Goal: Task Accomplishment & Management: Complete application form

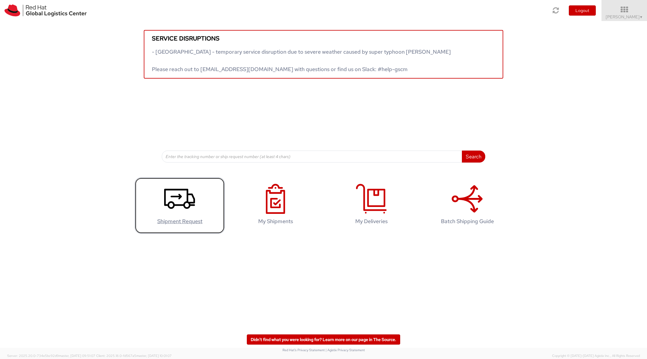
click at [188, 210] on icon at bounding box center [179, 199] width 31 height 30
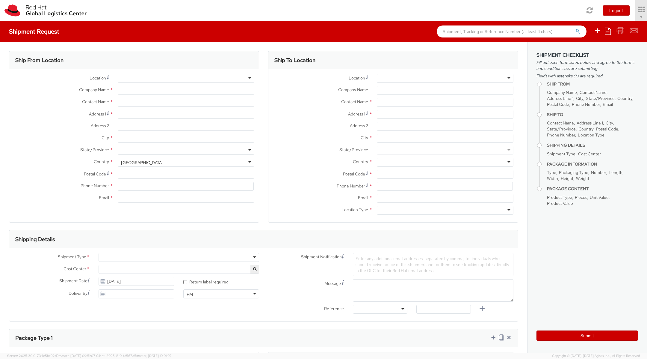
select select "220"
select select
click at [169, 80] on div at bounding box center [186, 78] width 137 height 9
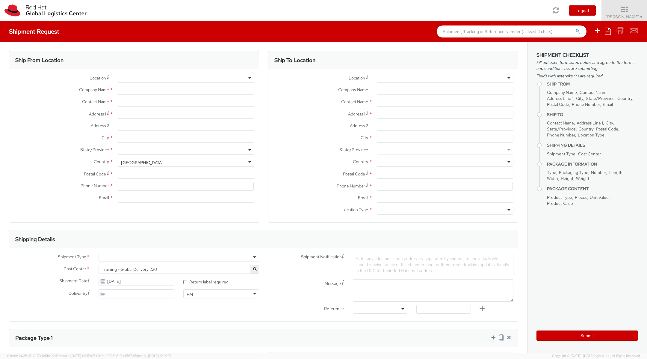
click at [249, 78] on div at bounding box center [186, 78] width 137 height 9
type input "Red Hat"
type input "[PERSON_NAME]"
type input "5715140959"
type input "[EMAIL_ADDRESS][DOMAIN_NAME]"
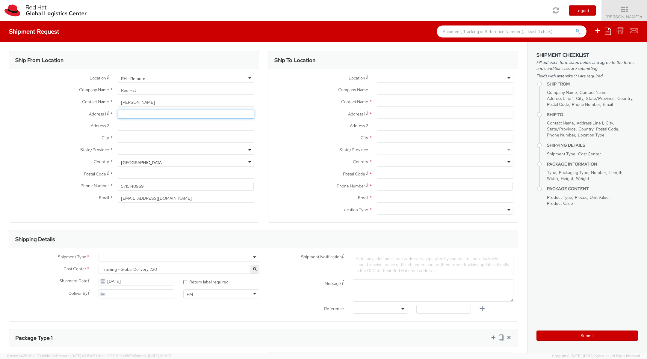
click at [135, 112] on input "Address 1 *" at bounding box center [186, 114] width 137 height 9
type input "[STREET_ADDRESS]"
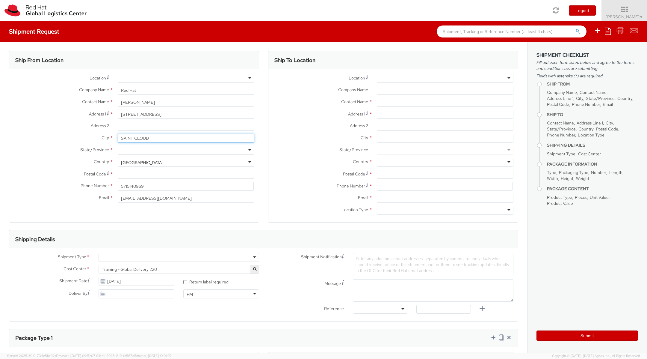
type input "SAINT CLOUD"
type input "FLO"
click at [128, 175] on input "Postal Code *" at bounding box center [186, 174] width 137 height 9
type input "34769"
type input "4078103052"
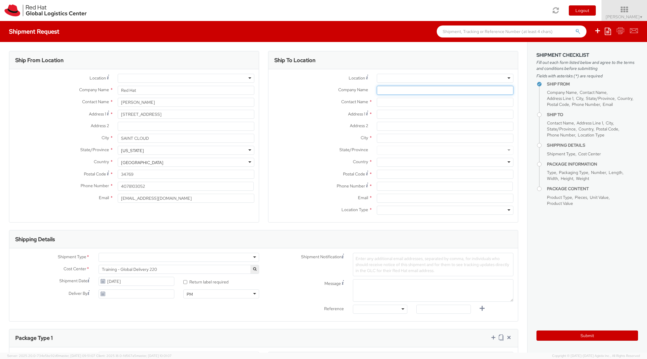
click at [432, 92] on input "Company Name *" at bounding box center [445, 90] width 137 height 9
click at [379, 102] on input "text" at bounding box center [445, 102] width 137 height 9
paste input "CAT / [PERSON_NAME] Team"
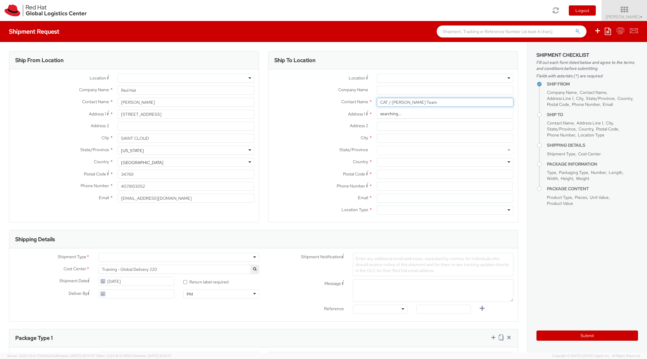
type input "CAT / [PERSON_NAME] Team"
click at [389, 88] on input "Company Name *" at bounding box center [445, 90] width 137 height 9
paste input "Fragomen, [PERSON_NAME], [PERSON_NAME] & [PERSON_NAME], LLP"
type input "Fragomen, [PERSON_NAME], [PERSON_NAME] & [PERSON_NAME], LLP"
click at [387, 114] on input "Address 1 *" at bounding box center [445, 114] width 137 height 9
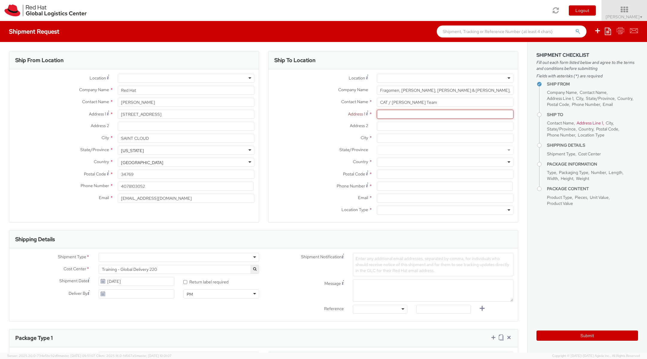
paste input "[STREET_ADDRESS]"
type input "[STREET_ADDRESS]"
click at [388, 137] on input "City *" at bounding box center [445, 138] width 137 height 9
type input "n"
type input "[US_STATE]"
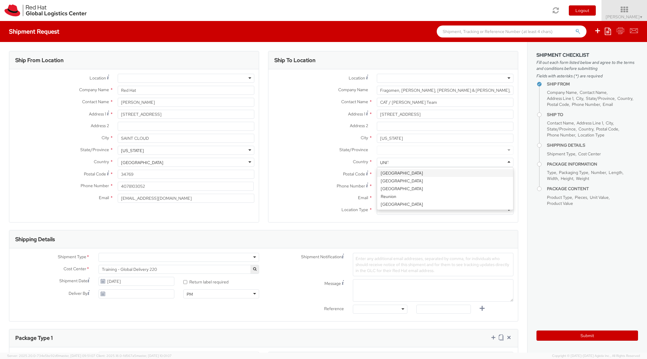
type input "UNITE"
click at [384, 151] on div at bounding box center [445, 150] width 137 height 9
type input "NEW"
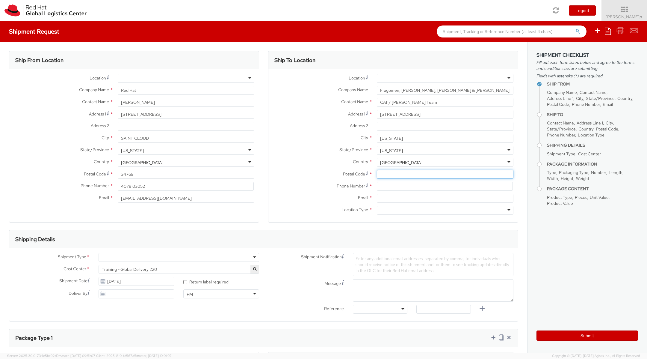
click at [388, 175] on input "Postal Code *" at bounding box center [445, 174] width 137 height 9
paste input "10018"
type input "10018"
paste input "[PHONE_NUMBER]"
click at [389, 187] on input "[PHONE_NUMBER]" at bounding box center [445, 186] width 136 height 9
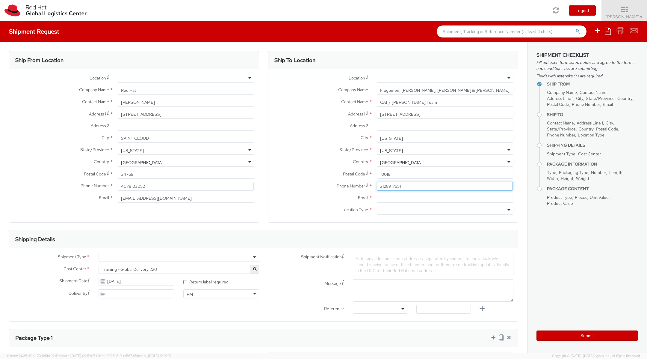
paste input "688 8555"
type input "2126888555"
drag, startPoint x: 410, startPoint y: 113, endPoint x: 437, endPoint y: 118, distance: 27.9
click at [437, 118] on input "[STREET_ADDRESS]" at bounding box center [445, 114] width 137 height 9
type input "[STREET_ADDRESS]"
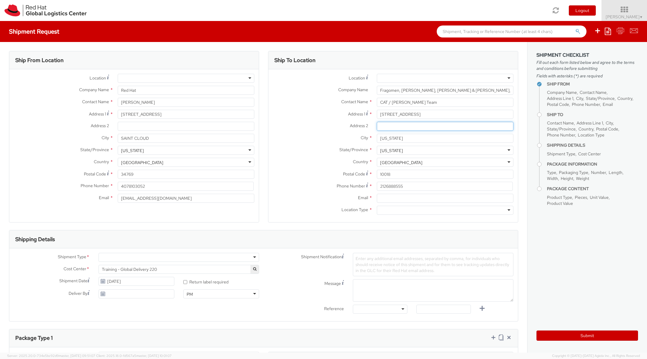
paste input "FL 9"
type input "FL 9"
click at [123, 257] on div at bounding box center [179, 257] width 161 height 9
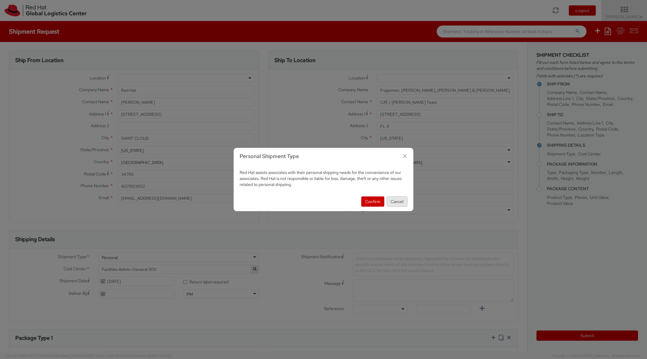
click at [395, 204] on button "Cancel" at bounding box center [397, 201] width 21 height 10
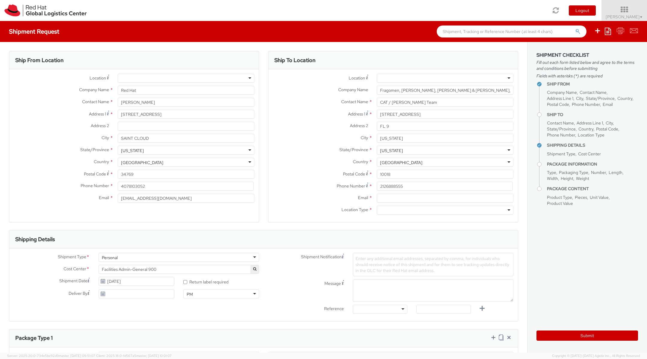
click at [234, 257] on div "Personal" at bounding box center [179, 257] width 161 height 9
select select "220"
click at [364, 262] on span "Enter any additional email addresses, separated by comma, for individuals who s…" at bounding box center [433, 264] width 154 height 17
click at [363, 278] on textarea "Message" at bounding box center [433, 284] width 161 height 22
click at [362, 308] on div at bounding box center [380, 309] width 55 height 9
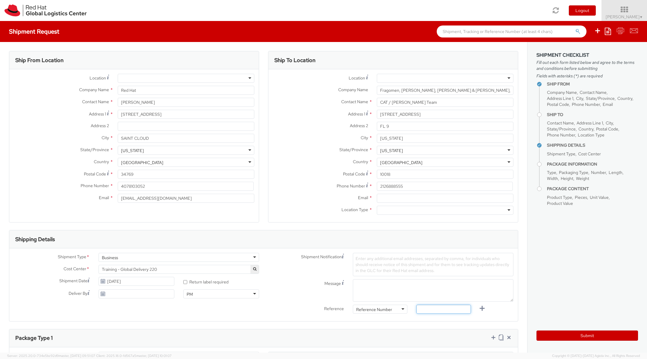
click at [430, 311] on input "text" at bounding box center [444, 309] width 55 height 9
paste input "Case ID – 9873437"
type input "Case ID – 9873437"
click at [369, 288] on textarea "Message" at bounding box center [433, 290] width 161 height 22
paste textarea "Case ID – 9873437"
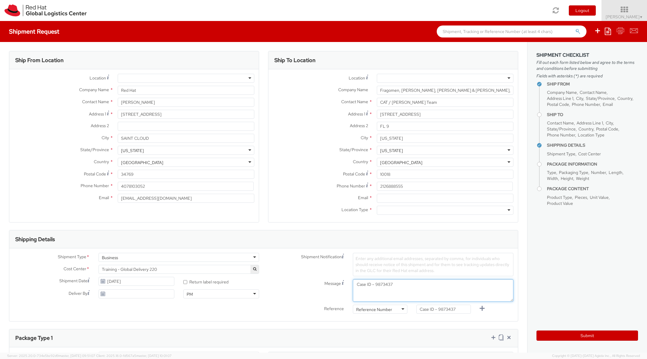
type textarea "Case ID – 9873437"
click at [375, 266] on span "Enter any additional email addresses, separated by comma, for individuals who s…" at bounding box center [433, 264] width 154 height 17
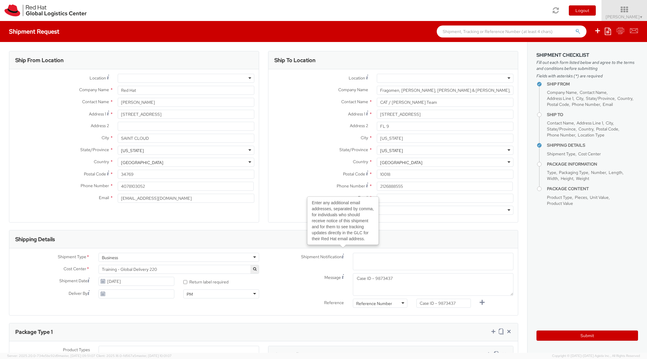
click at [371, 265] on span "Enter any additional email addresses, separated by comma, for individuals who s…" at bounding box center [433, 266] width 155 height 18
type input "[EMAIL_ADDRESS][DOMAIN_NAME]"
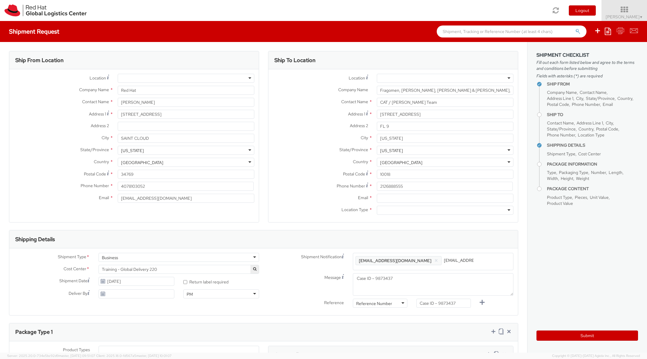
type input "[EMAIL_ADDRESS][DOMAIN_NAME]"
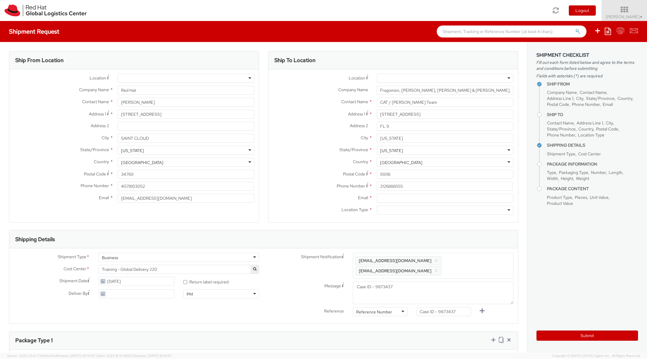
paste input "[EMAIL_ADDRESS][DOMAIN_NAME]"
type input "[EMAIL_ADDRESS][DOMAIN_NAME]"
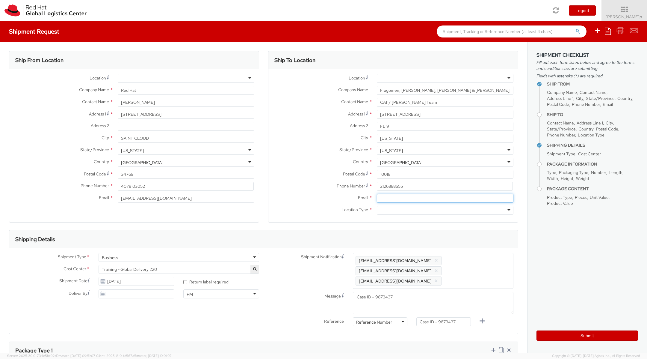
click at [385, 195] on input "Email *" at bounding box center [445, 198] width 137 height 9
paste input "[EMAIL_ADDRESS][DOMAIN_NAME]"
type input "[EMAIL_ADDRESS][DOMAIN_NAME]"
click at [389, 211] on div at bounding box center [445, 210] width 137 height 9
click at [405, 292] on textarea "Case ID – 9873437" at bounding box center [433, 303] width 161 height 22
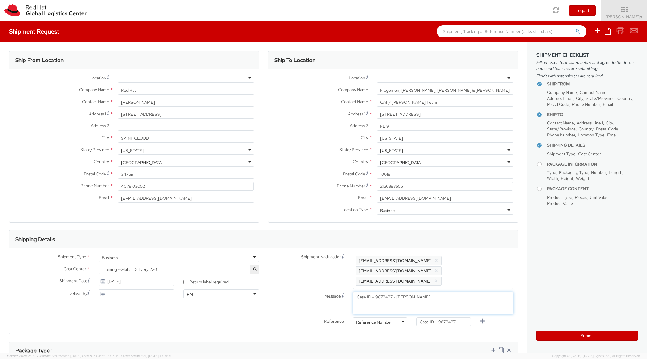
type textarea "Case ID – 9873437 - [PERSON_NAME]"
click at [461, 317] on input "Case ID – 9873437" at bounding box center [444, 321] width 55 height 9
type input "Case ID – 9873437"
click at [290, 292] on label "Message" at bounding box center [306, 295] width 85 height 7
click at [353, 292] on textarea "Case ID – 9873437 - [PERSON_NAME]" at bounding box center [433, 303] width 161 height 22
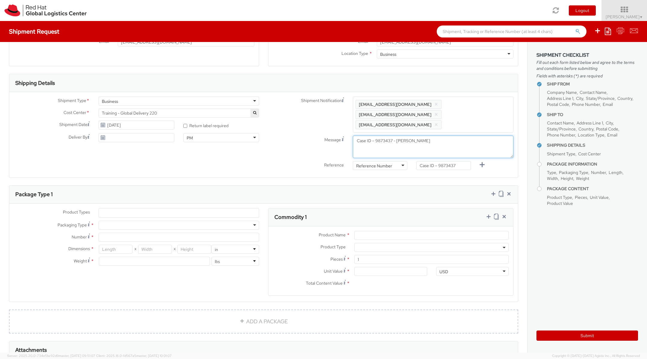
scroll to position [158, 0]
click at [176, 207] on ul at bounding box center [179, 211] width 160 height 9
click at [157, 219] on div at bounding box center [179, 223] width 161 height 9
type input "1"
type input "9.5"
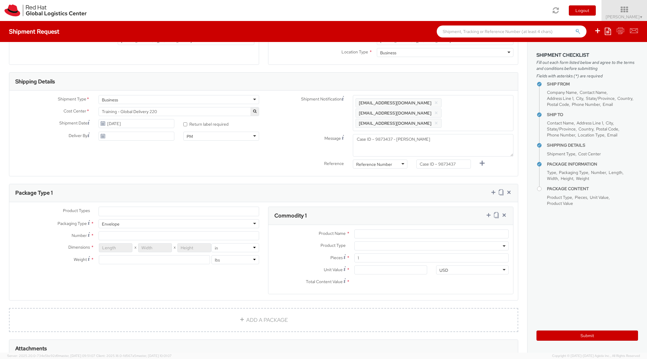
type input "12.5"
type input "0.25"
type input "1"
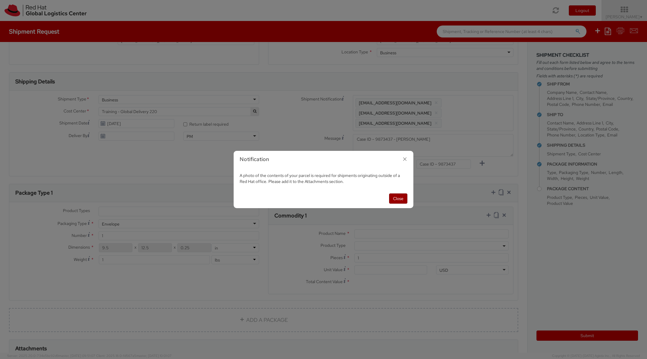
click at [392, 201] on button "Close" at bounding box center [398, 198] width 18 height 10
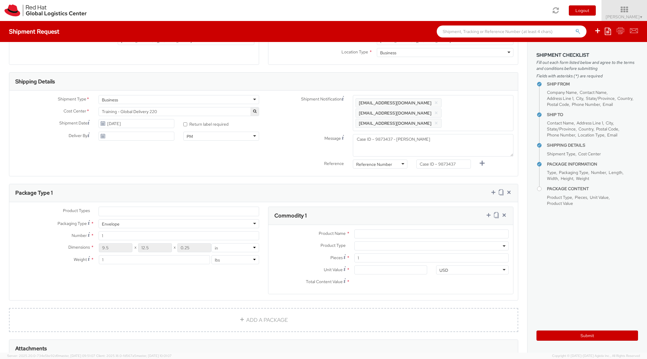
click at [218, 219] on div "Envelope" at bounding box center [179, 223] width 161 height 9
click at [13, 219] on label "Packaging Type *" at bounding box center [51, 223] width 85 height 8
click at [400, 229] on input "Product Name *" at bounding box center [432, 233] width 154 height 9
click at [200, 219] on div "Envelope" at bounding box center [179, 223] width 161 height 9
click at [92, 220] on span "*" at bounding box center [92, 223] width 3 height 6
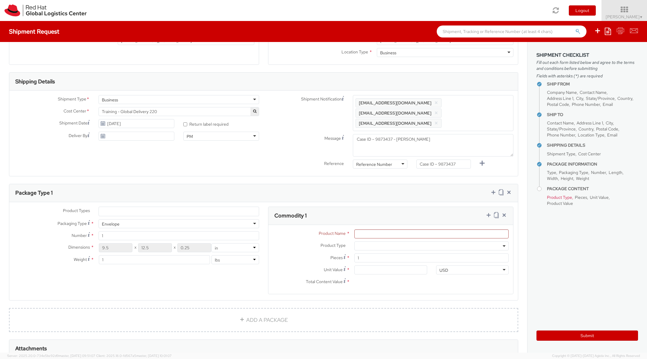
click at [109, 221] on div "Envelope" at bounding box center [111, 224] width 18 height 6
click at [120, 221] on div "Your Packaging" at bounding box center [116, 224] width 29 height 6
click at [137, 207] on ul at bounding box center [179, 211] width 160 height 9
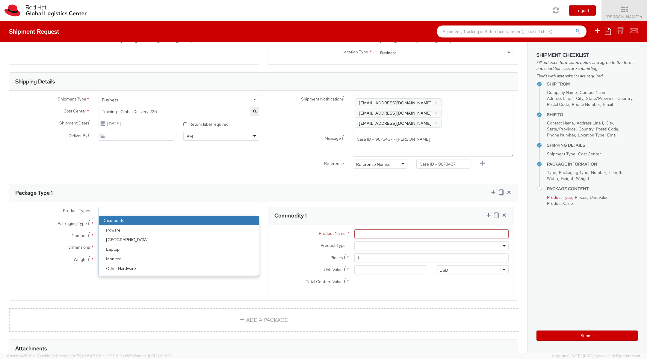
select select "DOCUMENT"
type input "Documents"
select select "DOCUMENT"
type input "1.00"
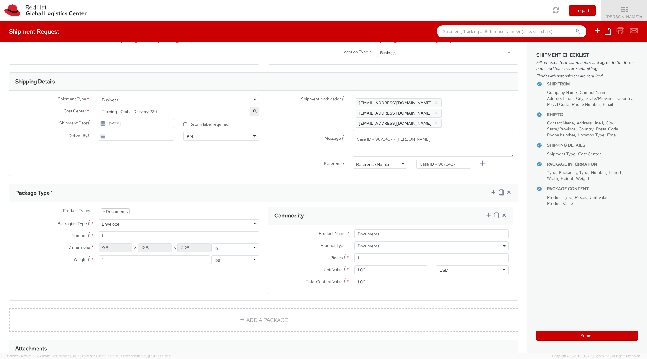
click at [130, 219] on div "Envelope" at bounding box center [179, 223] width 161 height 9
click at [112, 223] on div "Product Types * Documents Docking Station Laptop Monitor Other Hardware Server …" at bounding box center [136, 239] width 254 height 64
click at [367, 253] on input "1" at bounding box center [432, 257] width 154 height 9
type input "0.00"
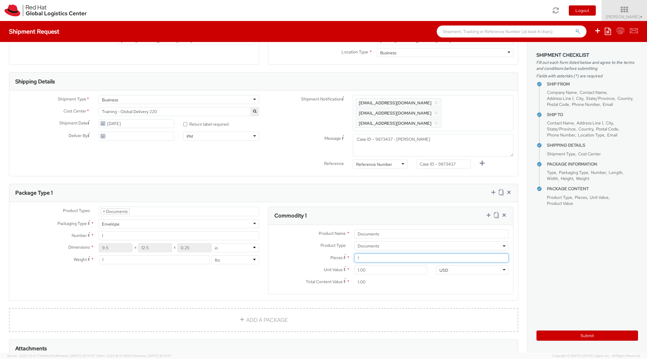
type input "0.00"
type input "60"
type input "1.00"
type input "60.00"
type input "10.00"
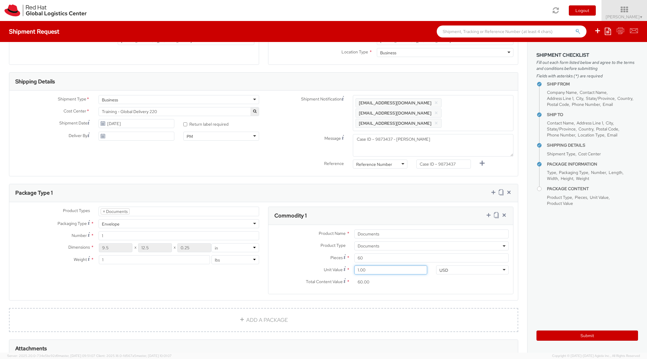
type input "600.00"
type input "100.00"
type input "6,000.00"
type input "1,000.00"
type input "60,000.00"
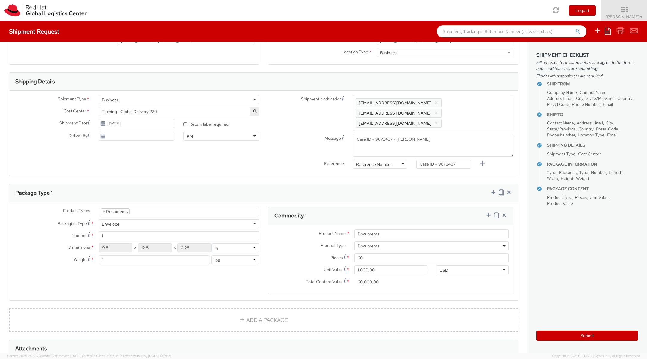
scroll to position [1121, 0]
click at [378, 265] on input "1,000.00" at bounding box center [391, 269] width 73 height 9
type input "100.00"
type input "6,000.00"
type input "10.00"
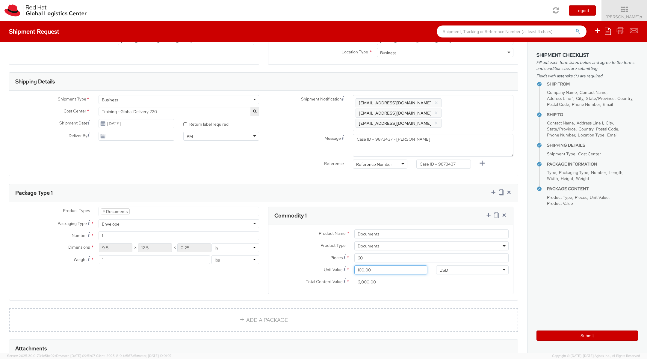
type input "600.00"
type input "100.00"
type input "6,000.00"
click at [396, 286] on agx-form-section "Commodity 1 Product Name * Documents Product Type * Documents Docking Station L…" at bounding box center [391, 254] width 254 height 95
drag, startPoint x: 364, startPoint y: 257, endPoint x: 337, endPoint y: 257, distance: 27.3
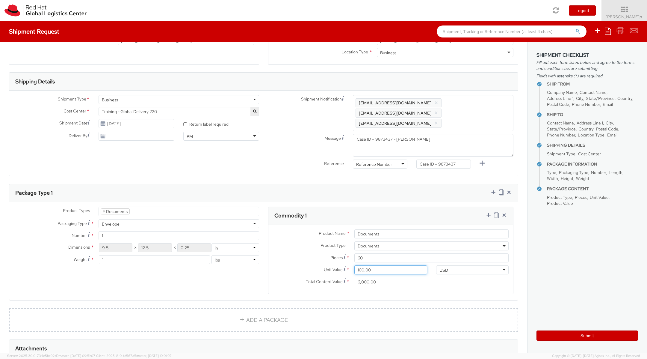
click at [337, 265] on div "Unit Value Valuation is the price paid or payable. For procured items, the valu…" at bounding box center [350, 269] width 163 height 9
type input "1.00"
type input "60.00"
click at [361, 265] on input "1.00" at bounding box center [391, 269] width 73 height 9
type input "0.00"
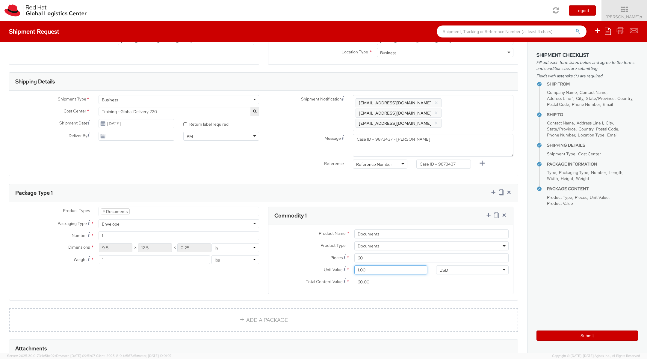
type input "0.00"
type input "1.00"
type input "60.00"
type input "15.00"
type input "900.00"
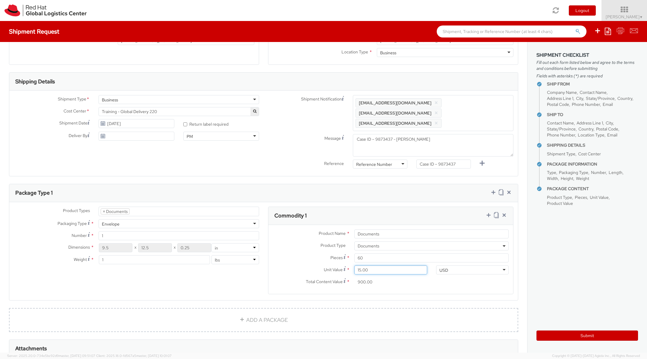
type input "1.00"
type input "60.00"
type input "16.00"
type input "960.00"
type input "1.00"
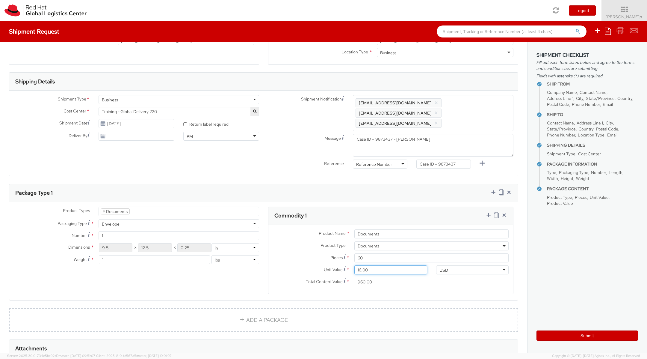
type input "60.00"
type input "17.00"
type input "1,020.00"
click at [266, 271] on agx-form-section "Commodity 1 Product Name * Documents Product Type * Documents Docking Station L…" at bounding box center [391, 254] width 254 height 95
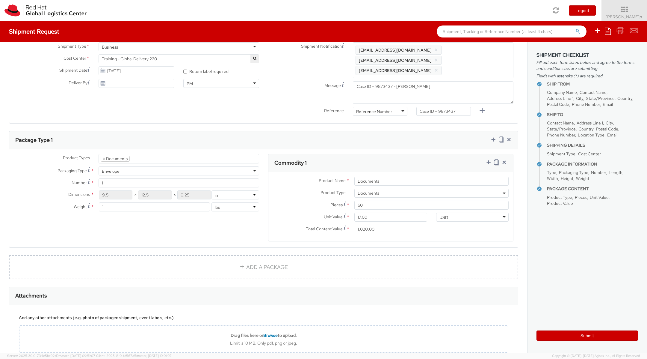
scroll to position [226, 0]
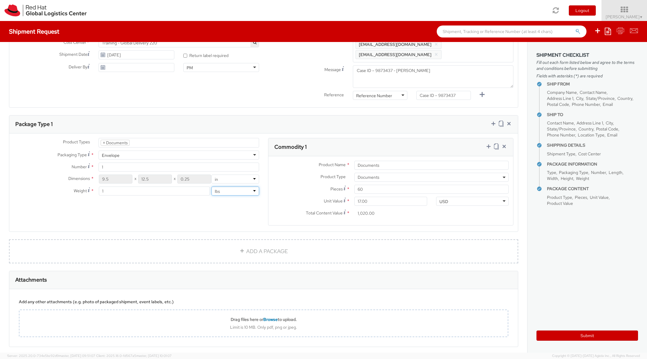
click at [217, 186] on select "lbs kgs" at bounding box center [236, 190] width 48 height 9
click at [177, 186] on input "1" at bounding box center [154, 190] width 111 height 9
click at [160, 200] on div "Product Types * Documents Docking Station Laptop Monitor Other Hardware Server …" at bounding box center [263, 185] width 509 height 95
click at [157, 239] on link "ADD A PACKAGE" at bounding box center [264, 251] width 510 height 24
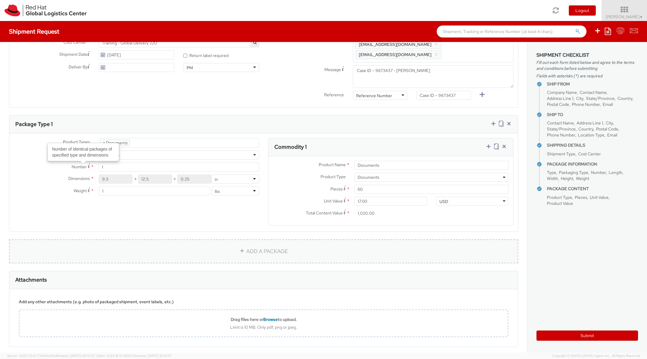
select select
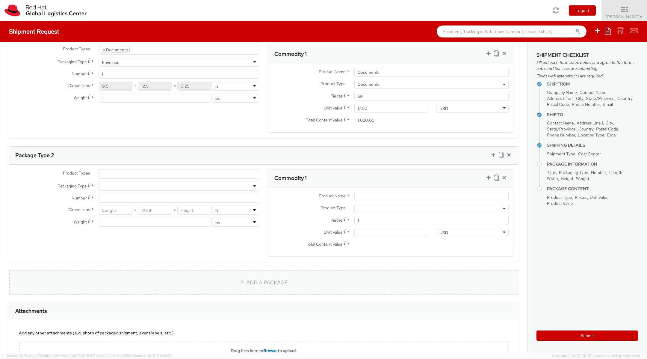
scroll to position [363, 0]
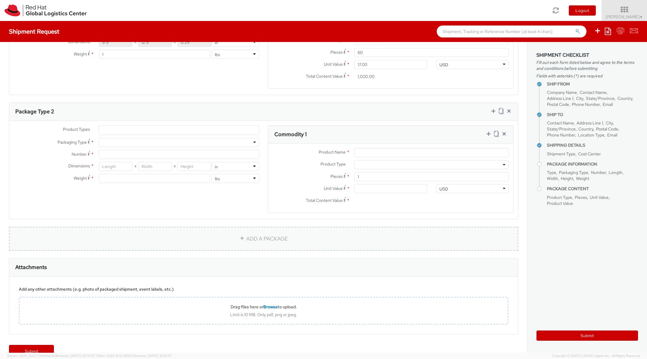
click at [266, 227] on link "ADD A PACKAGE" at bounding box center [264, 239] width 510 height 24
select select
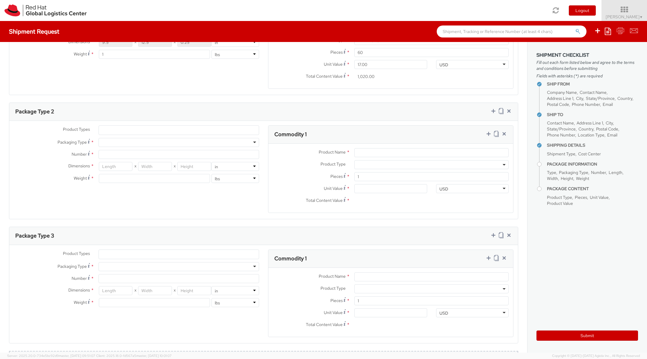
click at [266, 227] on div "Package Type 3" at bounding box center [263, 236] width 509 height 18
click at [510, 232] on icon at bounding box center [509, 235] width 6 height 6
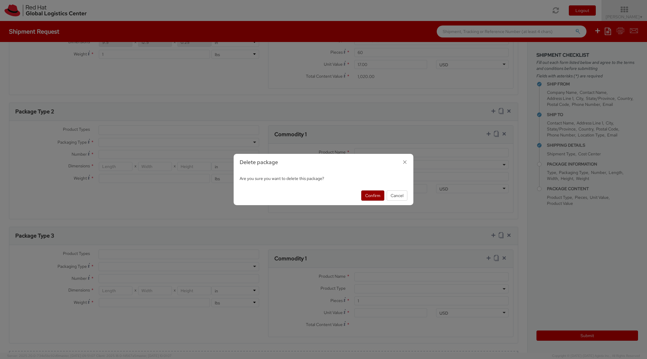
click at [378, 197] on button "Confirm" at bounding box center [373, 195] width 23 height 10
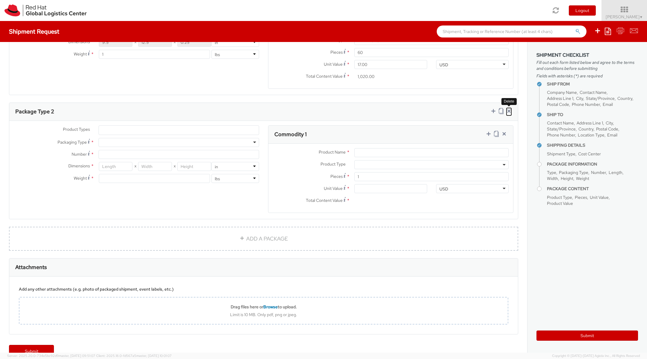
click at [510, 108] on icon at bounding box center [509, 111] width 6 height 6
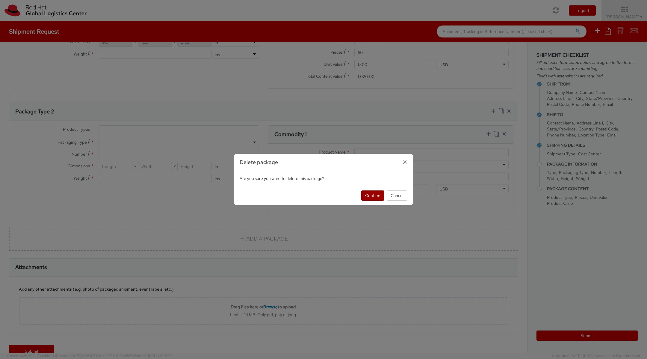
click at [368, 194] on button "Confirm" at bounding box center [373, 195] width 23 height 10
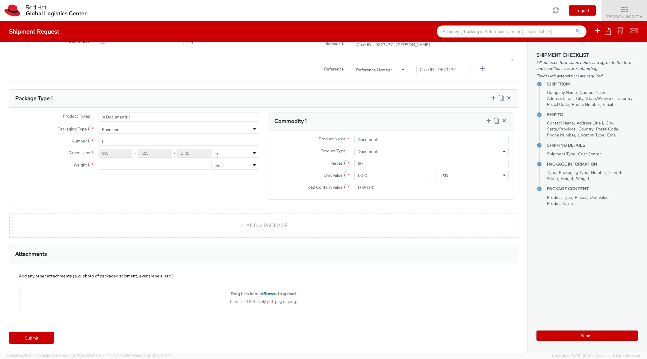
scroll to position [240, 0]
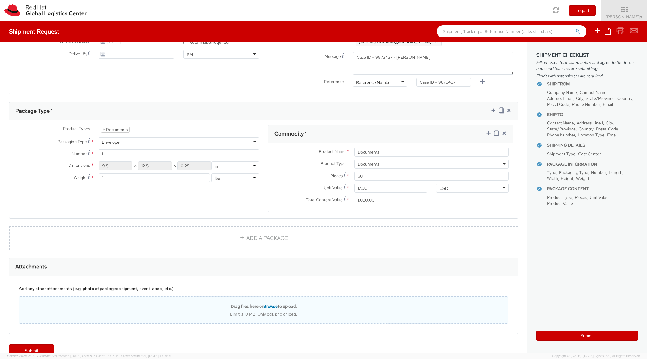
click at [271, 303] on span "Browse" at bounding box center [270, 305] width 14 height 5
type input "C:\fakepath\IMG_2419.jpg"
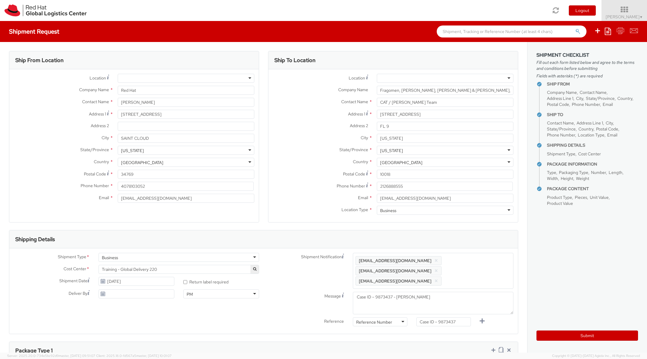
scroll to position [260, 0]
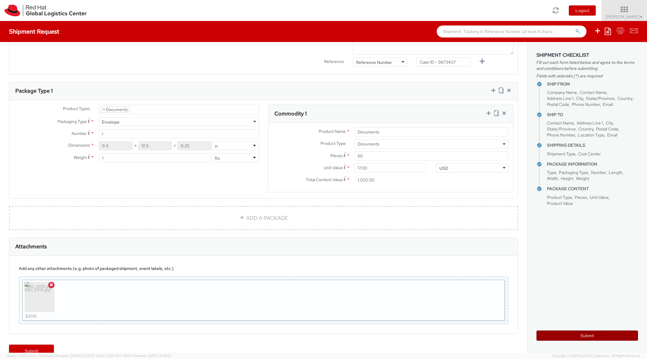
click at [560, 335] on button "Submit" at bounding box center [588, 335] width 102 height 10
